Goal: Navigation & Orientation: Find specific page/section

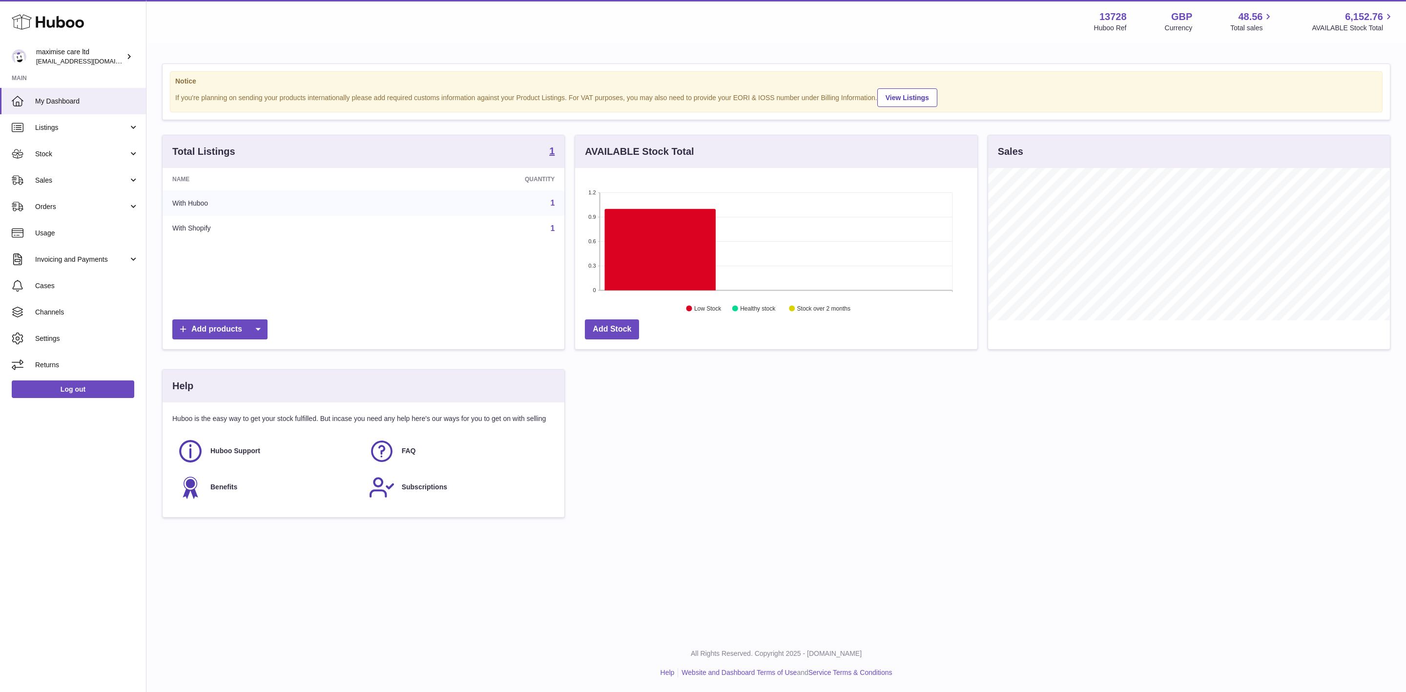
scroll to position [152, 401]
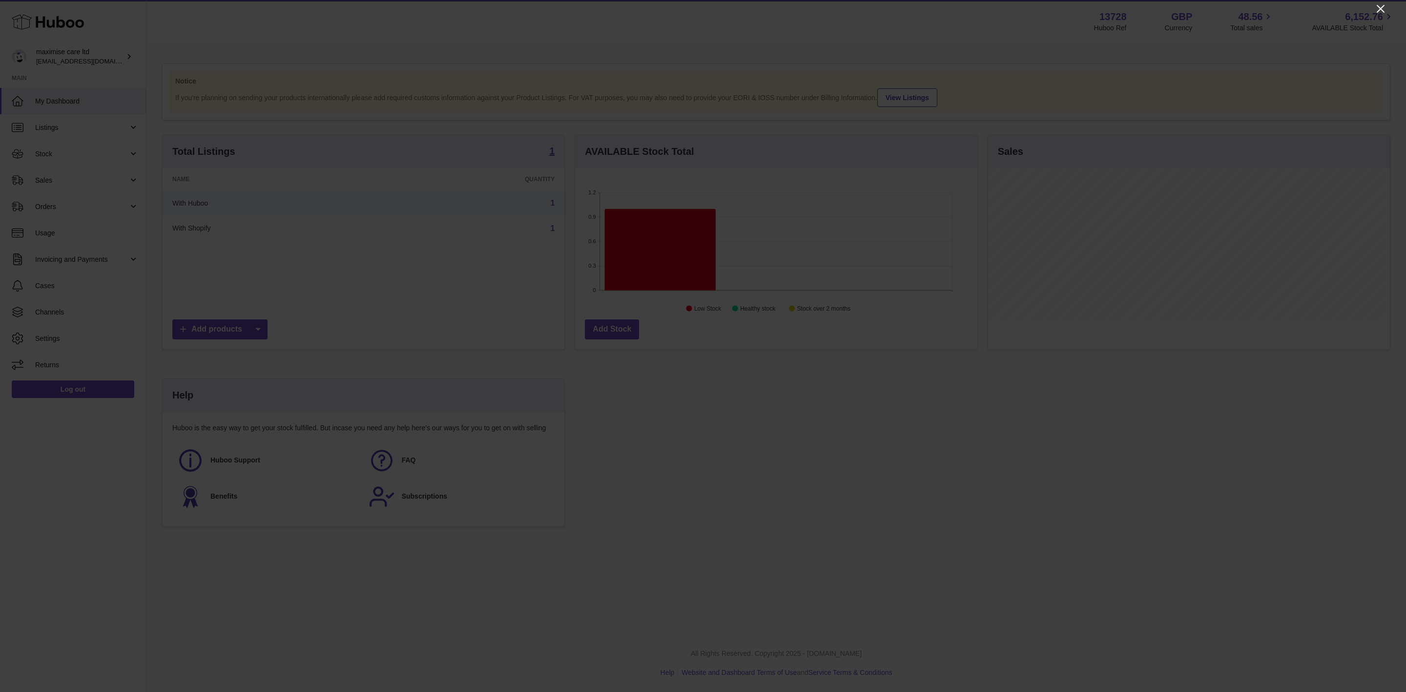
click at [1384, 9] on icon "Close" at bounding box center [1381, 9] width 12 height 12
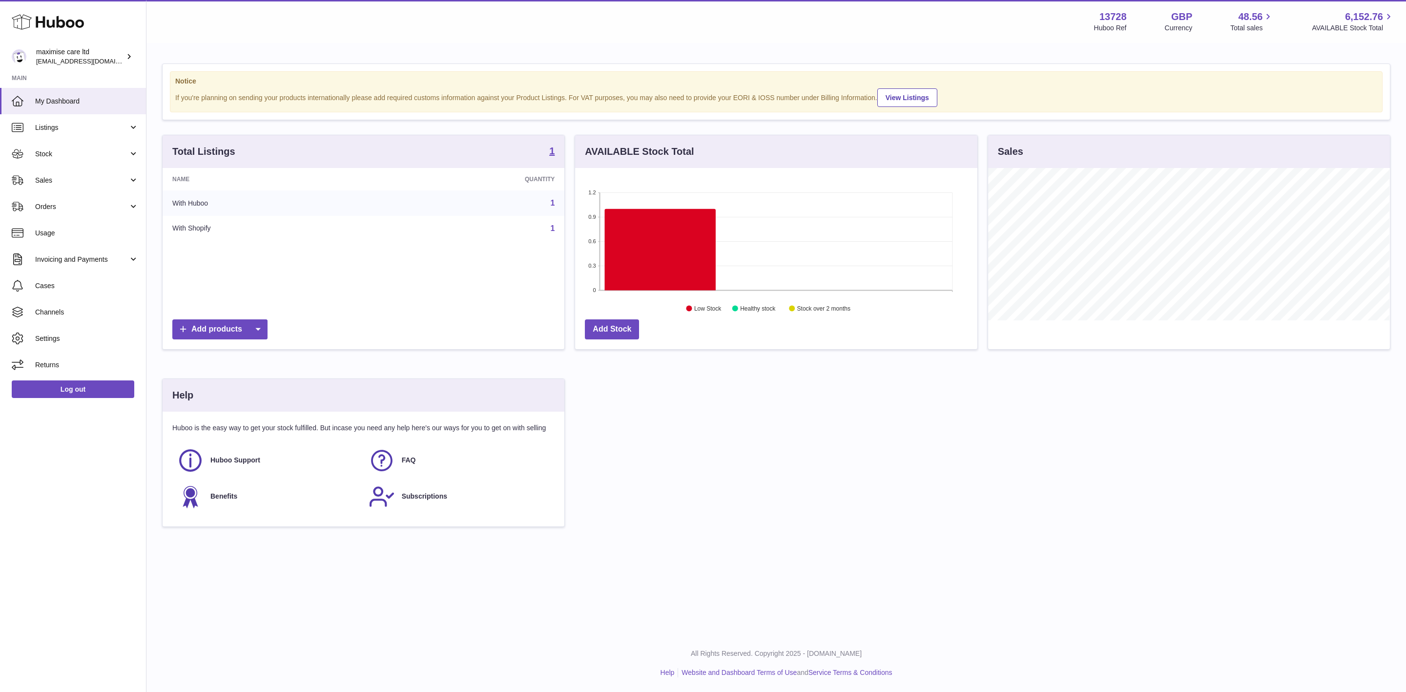
click at [1011, 150] on h3 "Sales" at bounding box center [1010, 151] width 25 height 13
click at [81, 129] on span "Listings" at bounding box center [81, 127] width 93 height 9
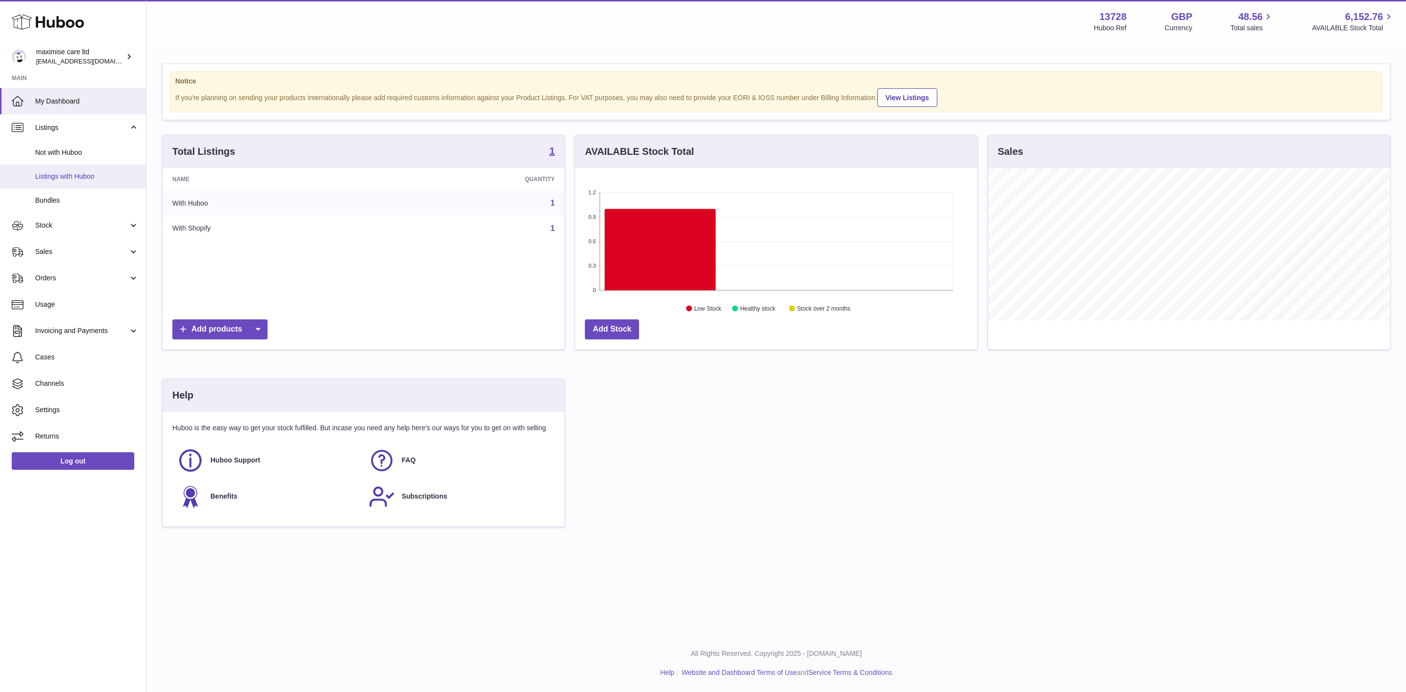
click at [80, 176] on span "Listings with Huboo" at bounding box center [86, 176] width 103 height 9
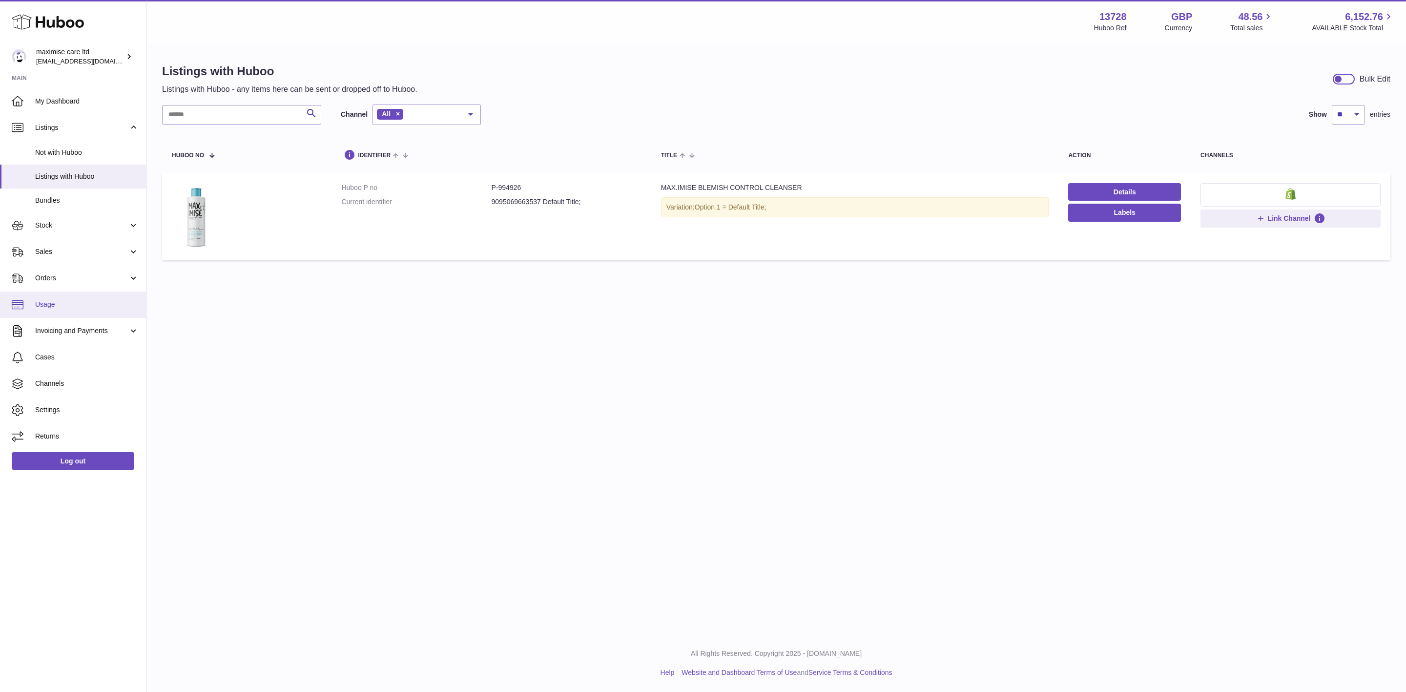
click at [76, 302] on span "Usage" at bounding box center [86, 304] width 103 height 9
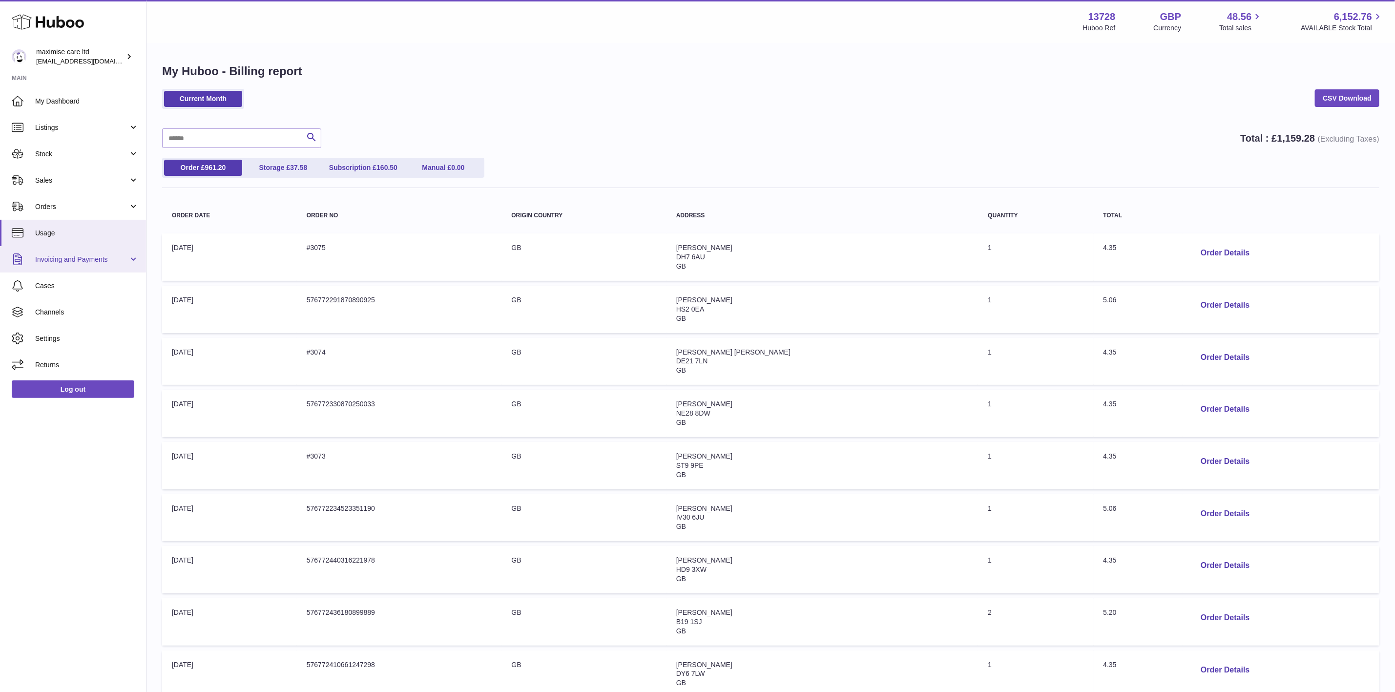
click at [90, 261] on span "Invoicing and Payments" at bounding box center [81, 259] width 93 height 9
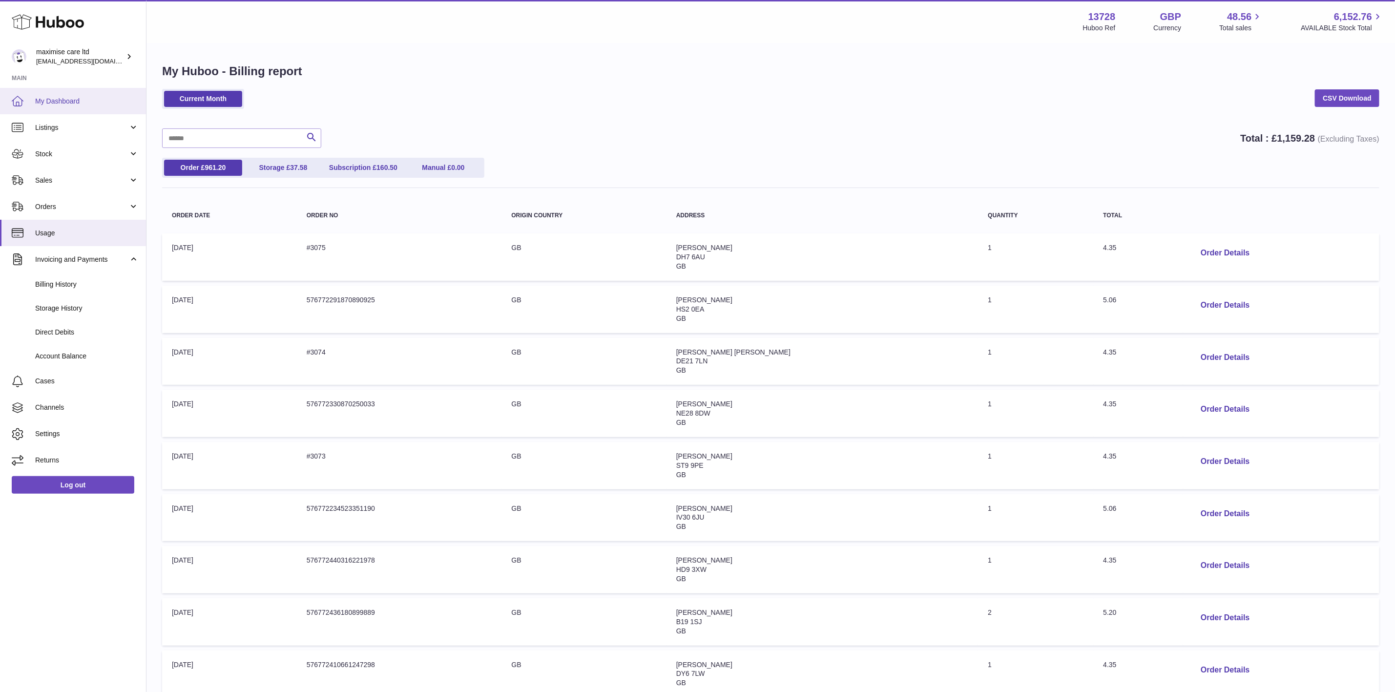
click at [87, 97] on span "My Dashboard" at bounding box center [86, 101] width 103 height 9
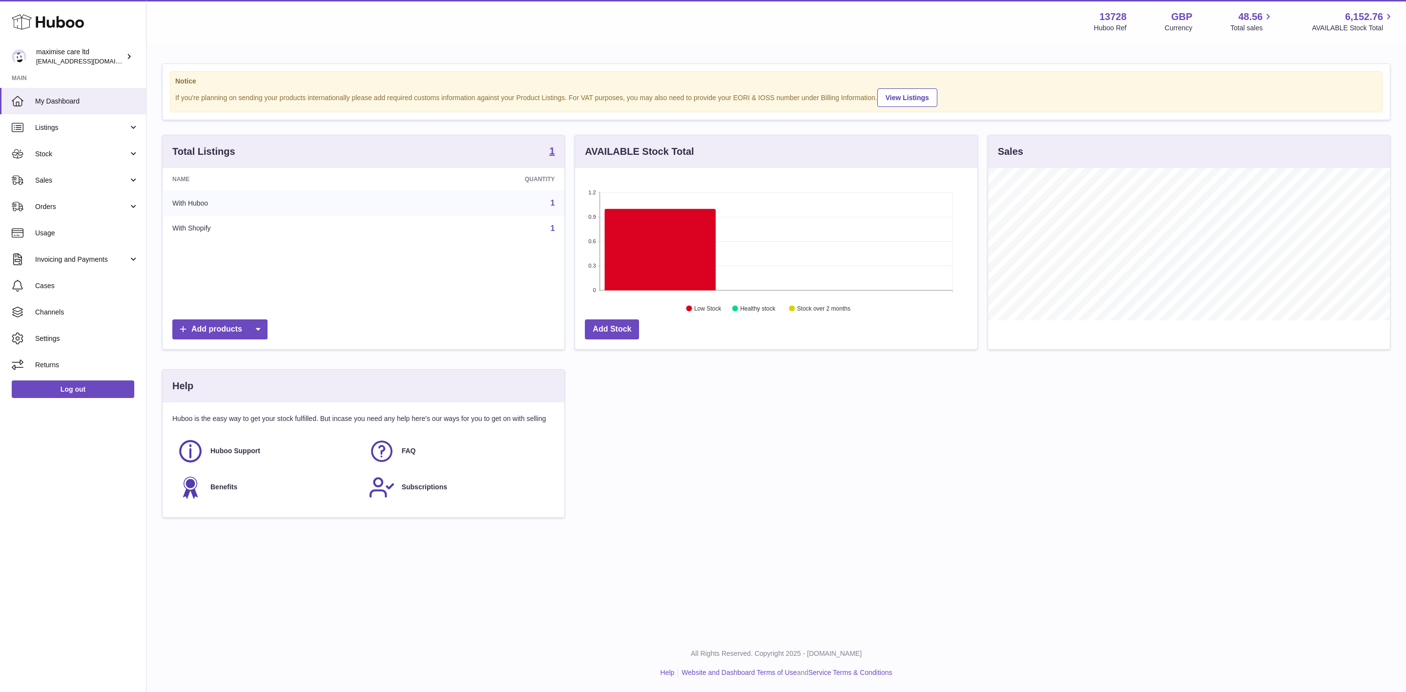
scroll to position [152, 401]
drag, startPoint x: 1049, startPoint y: 508, endPoint x: 520, endPoint y: 294, distance: 570.7
click at [1036, 493] on div "Total Listings 1 Name Quantity With Huboo 1 With Shopify 1 Add products AVAILAB…" at bounding box center [776, 336] width 1238 height 402
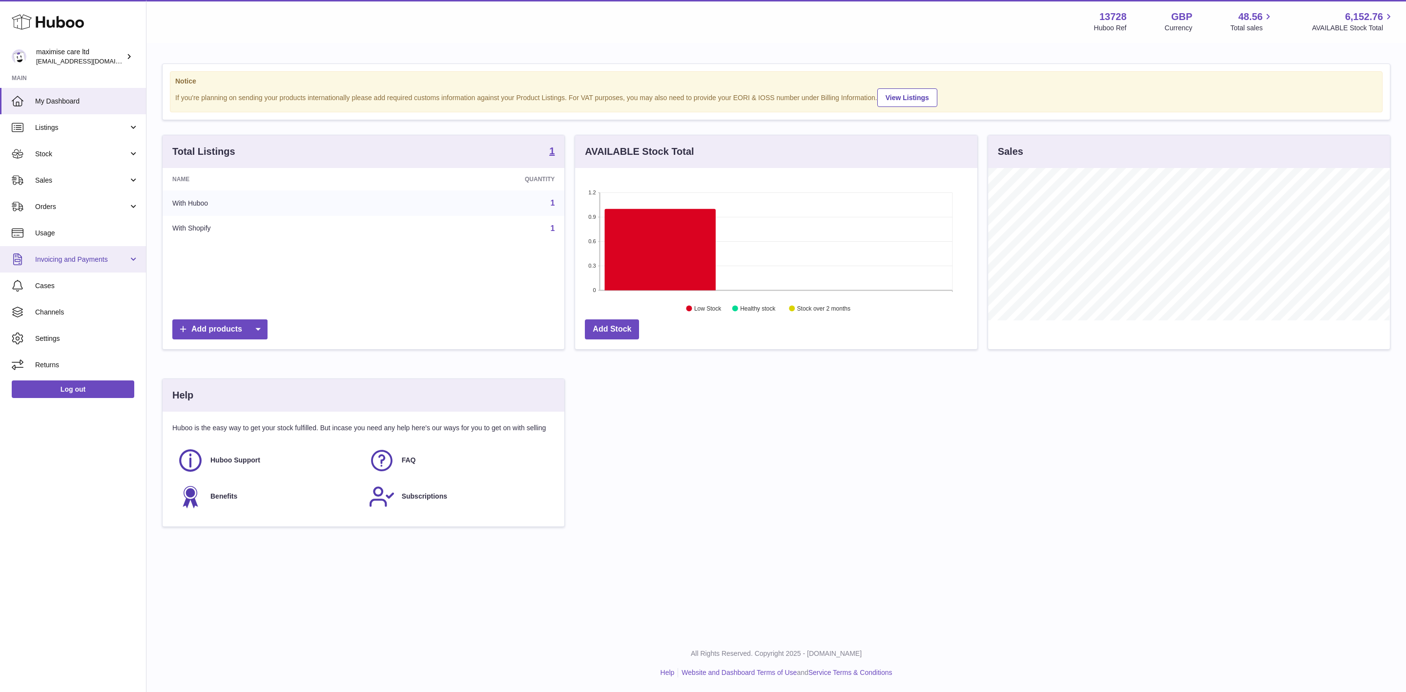
click at [74, 260] on span "Invoicing and Payments" at bounding box center [81, 259] width 93 height 9
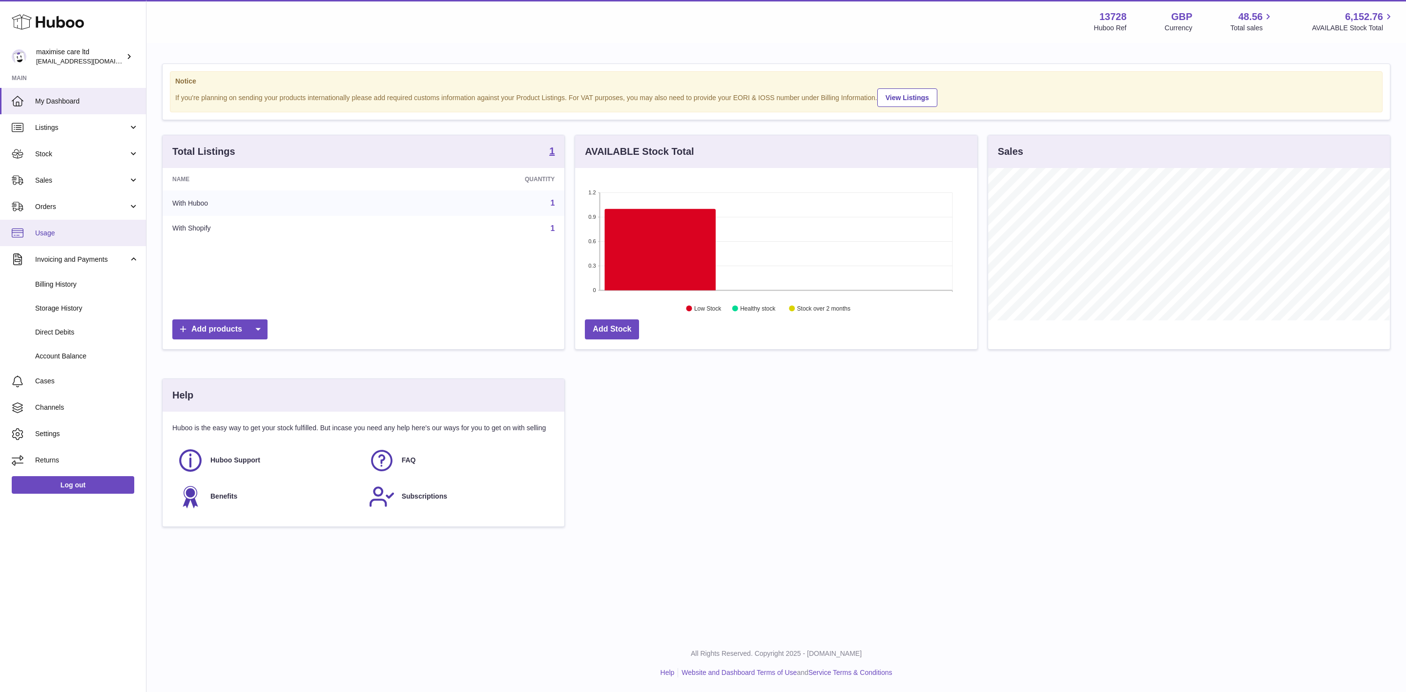
click at [77, 226] on link "Usage" at bounding box center [73, 233] width 146 height 26
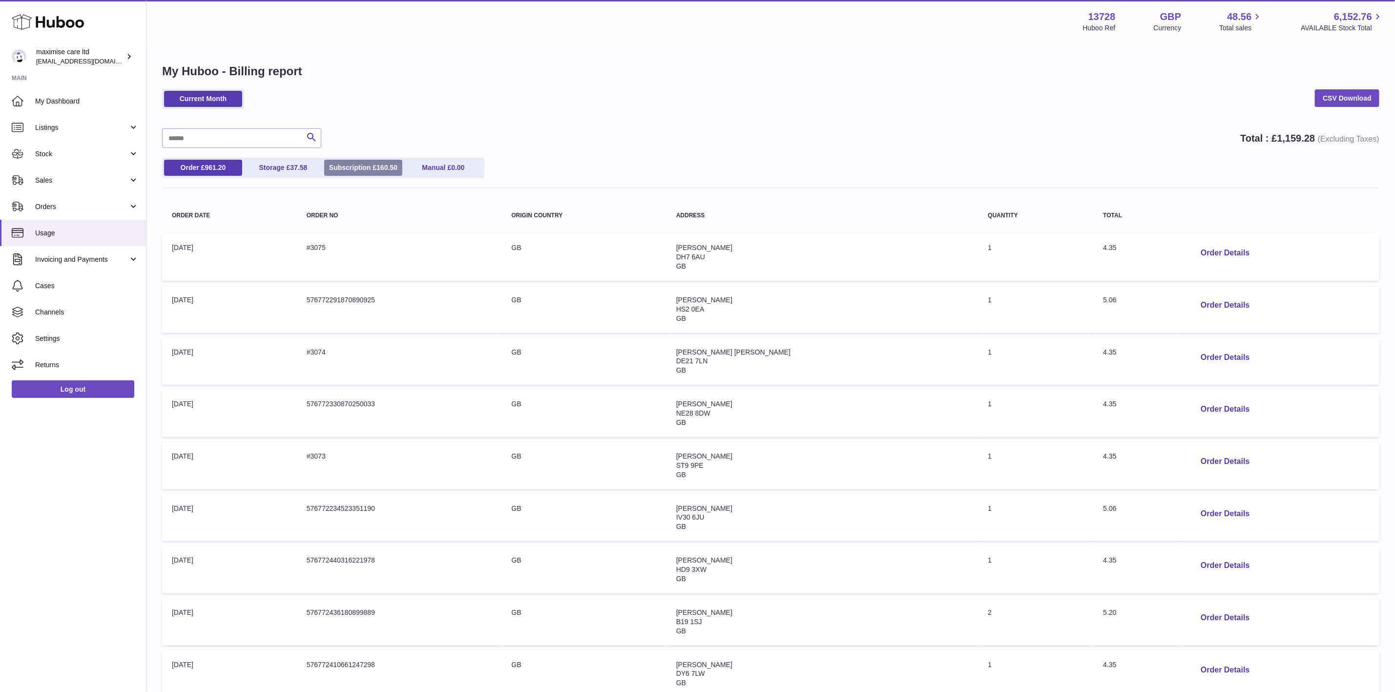
click at [378, 168] on span "160.50" at bounding box center [386, 168] width 21 height 8
